Goal: Check status: Check status

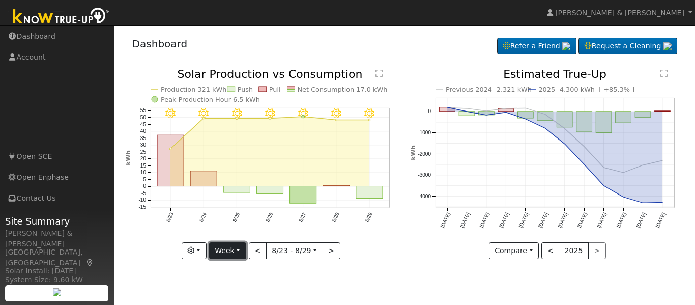
click at [233, 245] on button "Week" at bounding box center [227, 250] width 37 height 17
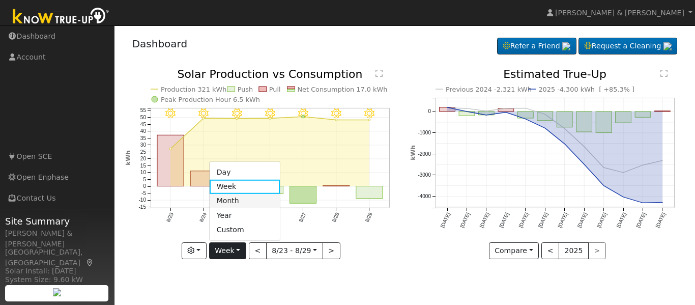
click at [239, 205] on link "Month" at bounding box center [245, 201] width 71 height 14
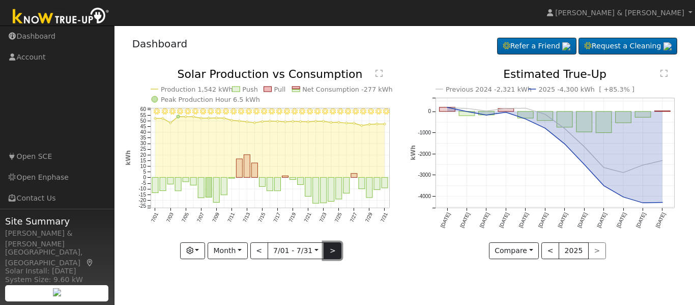
click at [327, 252] on button ">" at bounding box center [333, 250] width 18 height 17
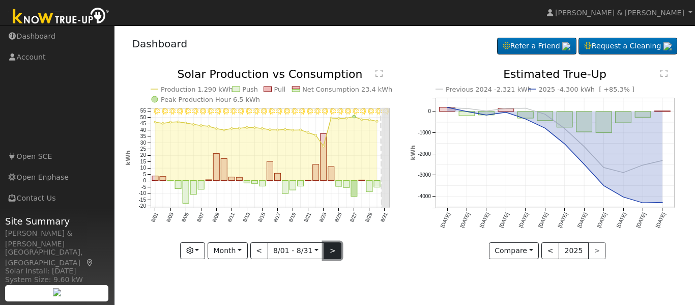
click at [327, 252] on button ">" at bounding box center [333, 250] width 18 height 17
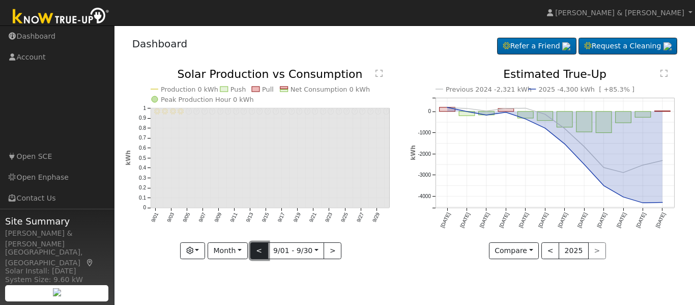
click at [261, 253] on button "<" at bounding box center [259, 250] width 18 height 17
type input "2025-08-01"
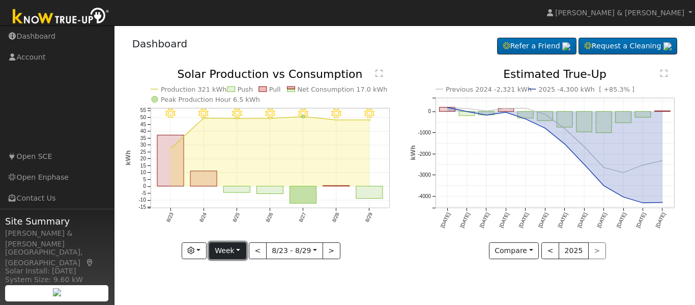
click at [231, 246] on button "Week" at bounding box center [227, 250] width 37 height 17
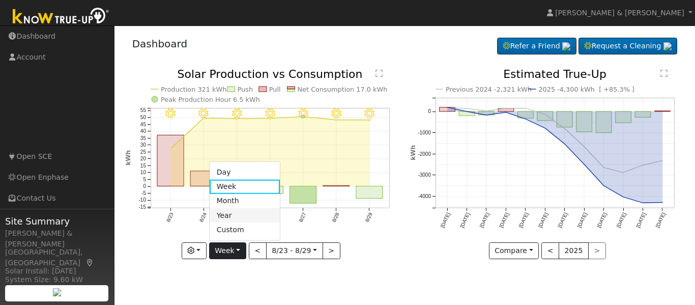
click at [245, 218] on link "Year" at bounding box center [245, 215] width 71 height 14
type input "[DATE]"
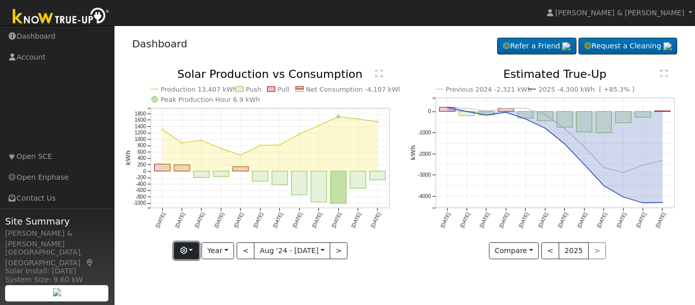
click at [197, 250] on button "button" at bounding box center [186, 250] width 25 height 17
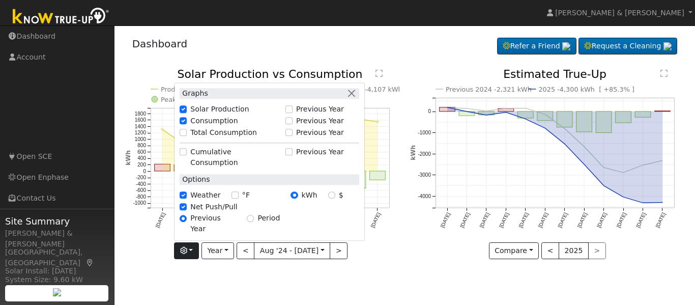
click at [307, 115] on label "Previous Year" at bounding box center [320, 109] width 48 height 11
click at [293, 113] on input "Previous Year" at bounding box center [289, 109] width 7 height 7
checkbox input "true"
click at [352, 99] on button "button" at bounding box center [351, 93] width 11 height 11
